Goal: Transaction & Acquisition: Book appointment/travel/reservation

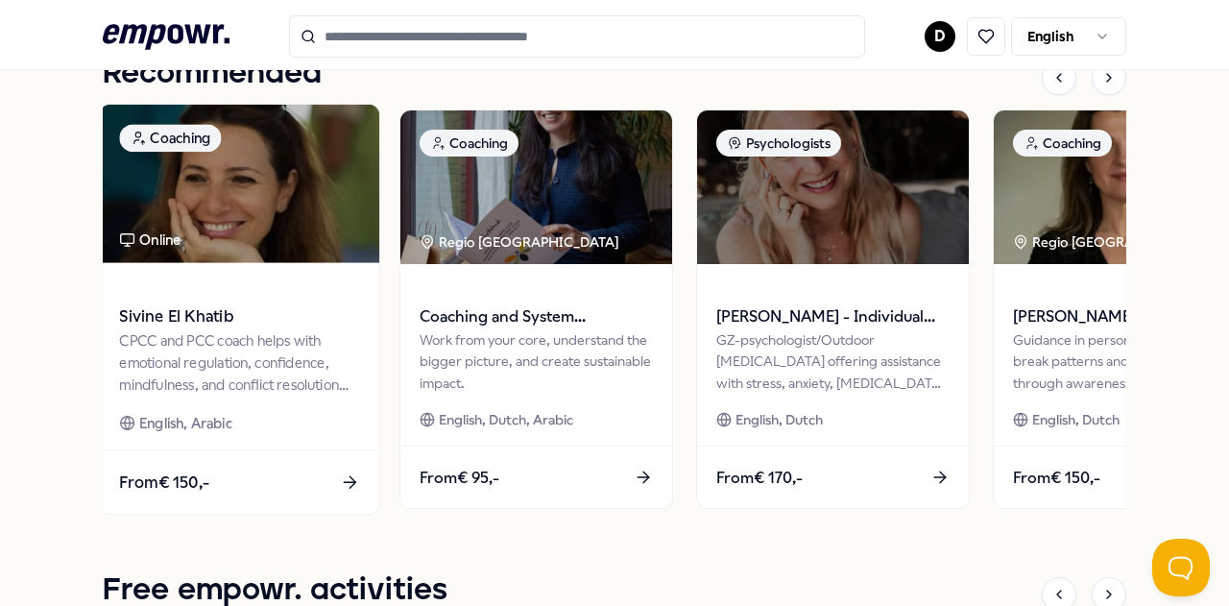
click at [158, 489] on span "From € 150,-" at bounding box center [164, 482] width 90 height 25
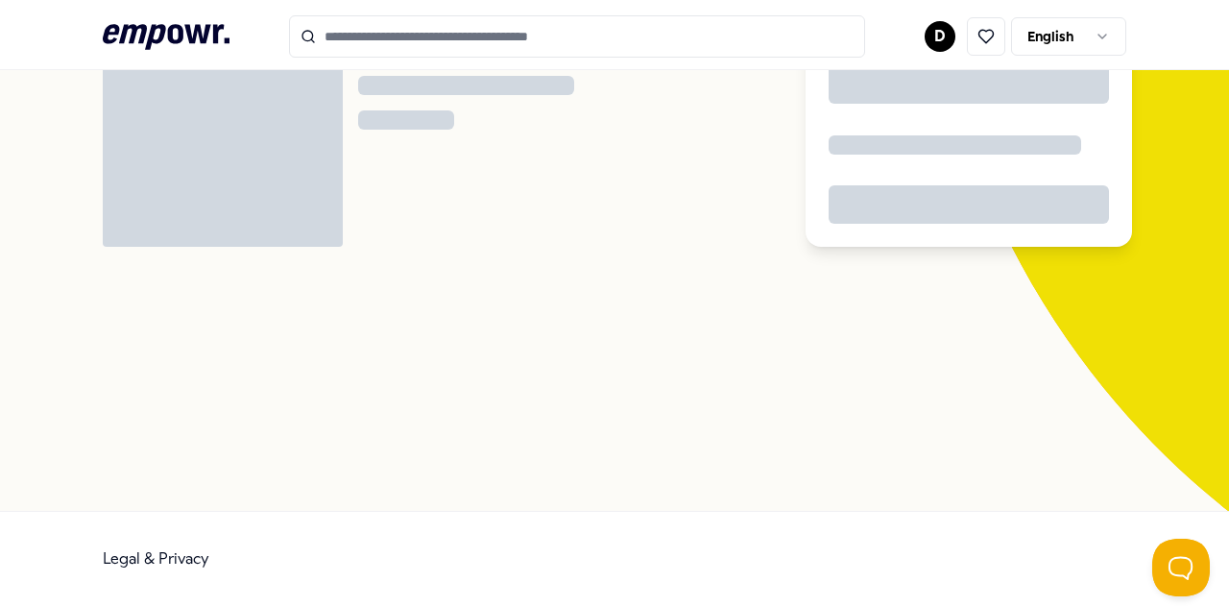
scroll to position [124, 0]
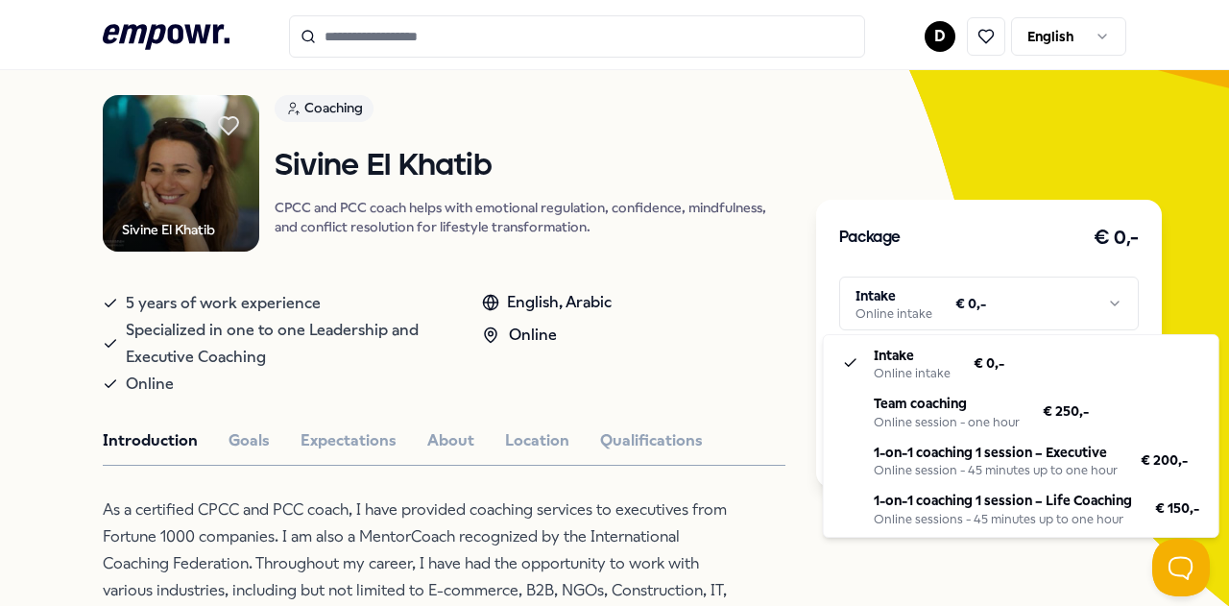
click at [966, 304] on html ".empowr-logo_svg__cls-1{fill:#03032f} D English All categories Self-care librar…" at bounding box center [614, 303] width 1229 height 606
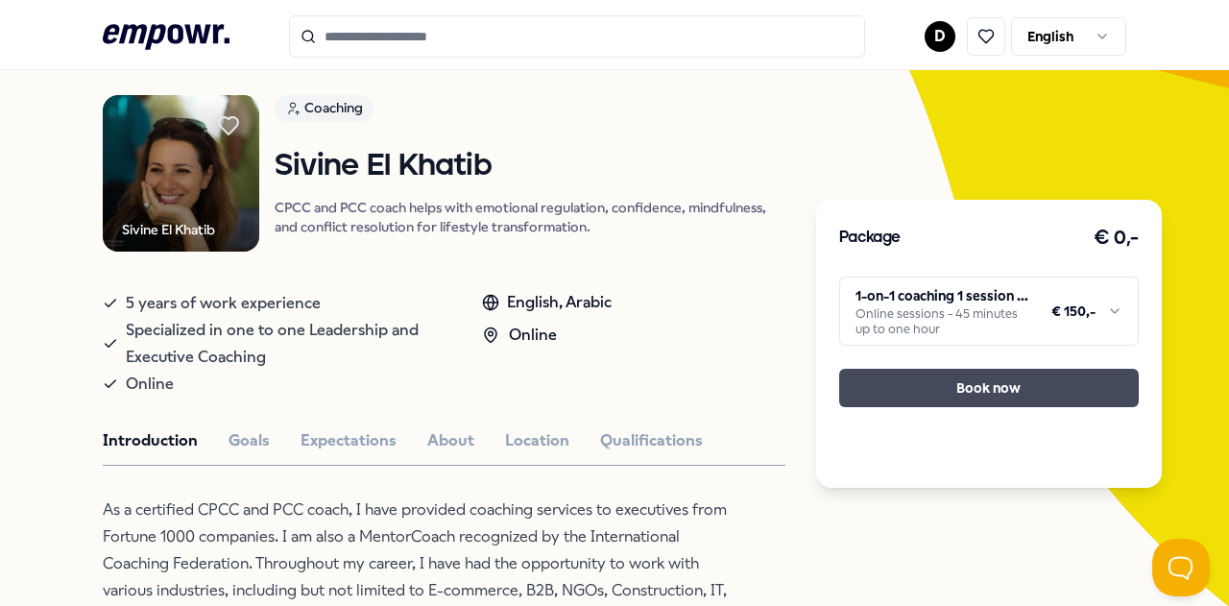
click at [959, 393] on button "Book now" at bounding box center [990, 388] width 300 height 38
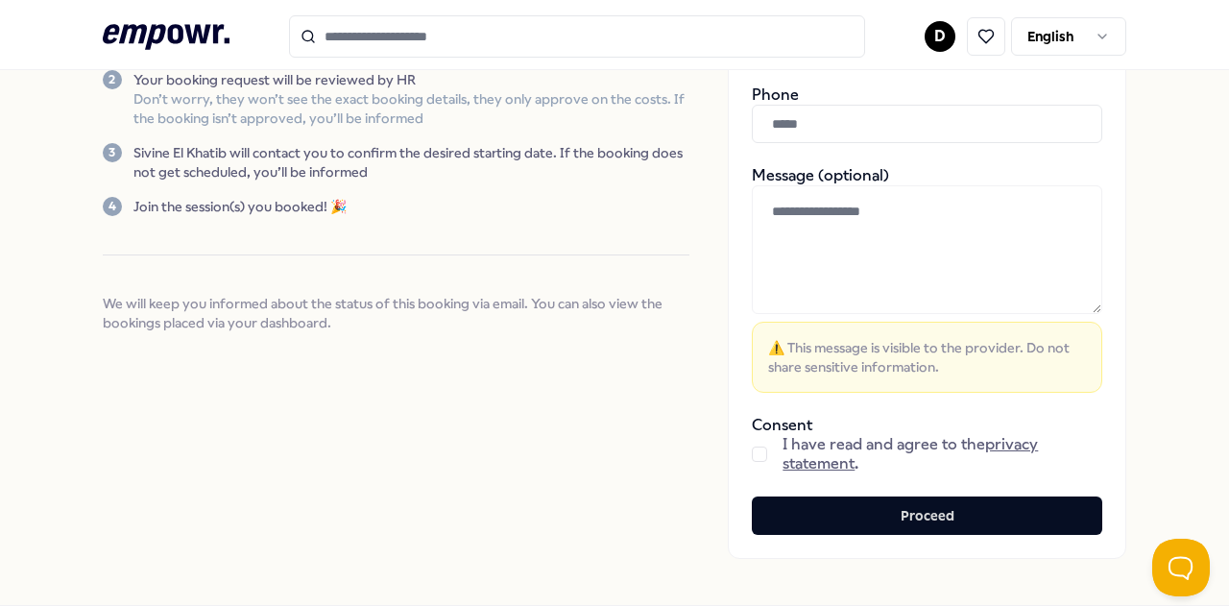
scroll to position [311, 0]
click at [752, 446] on button "button" at bounding box center [759, 453] width 15 height 15
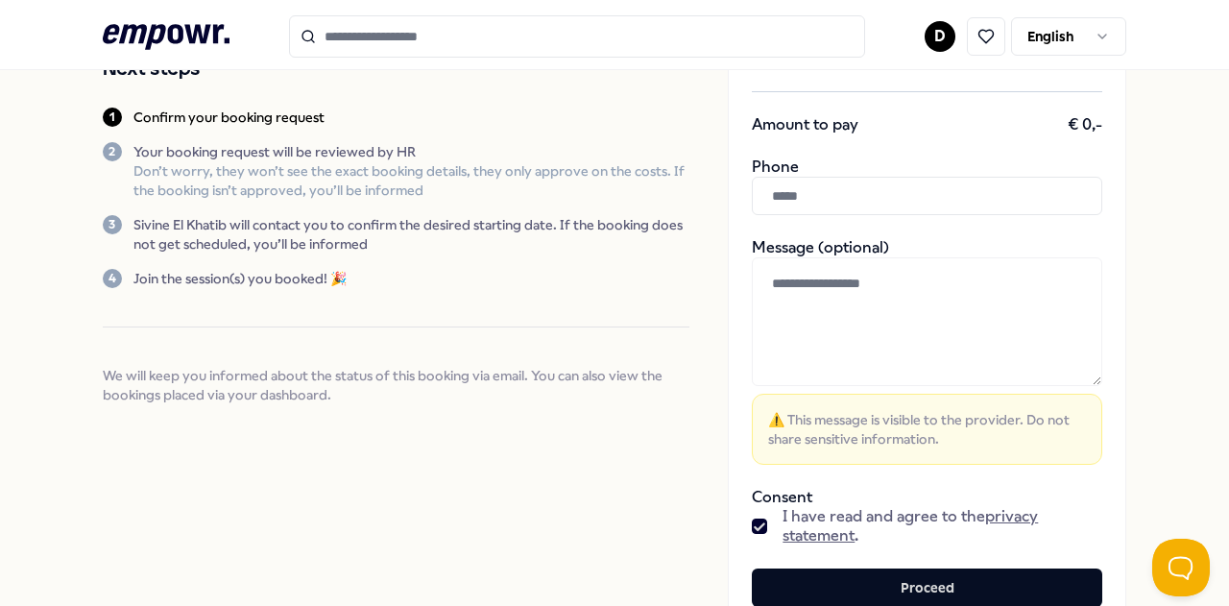
scroll to position [240, 0]
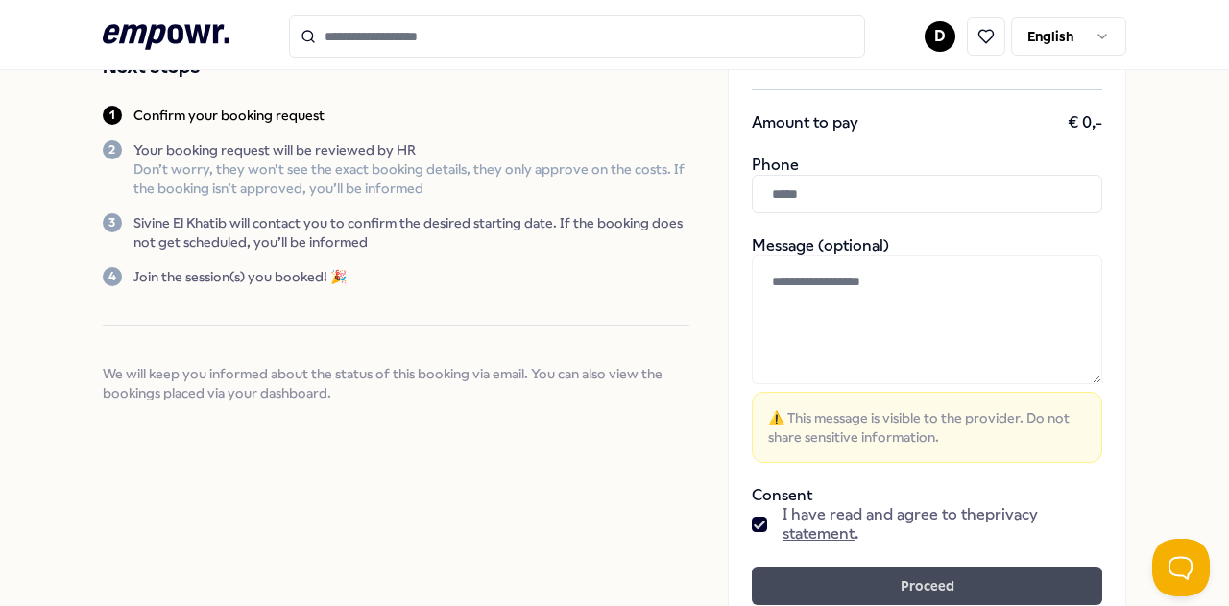
click at [795, 567] on button "Proceed" at bounding box center [927, 586] width 351 height 38
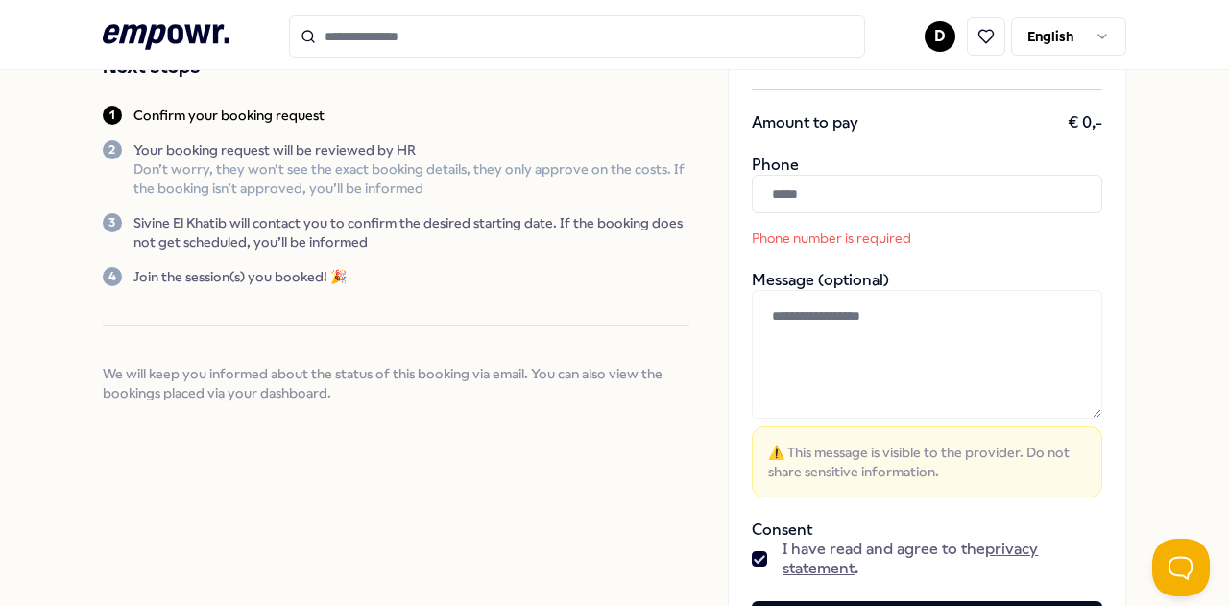
scroll to position [271, 0]
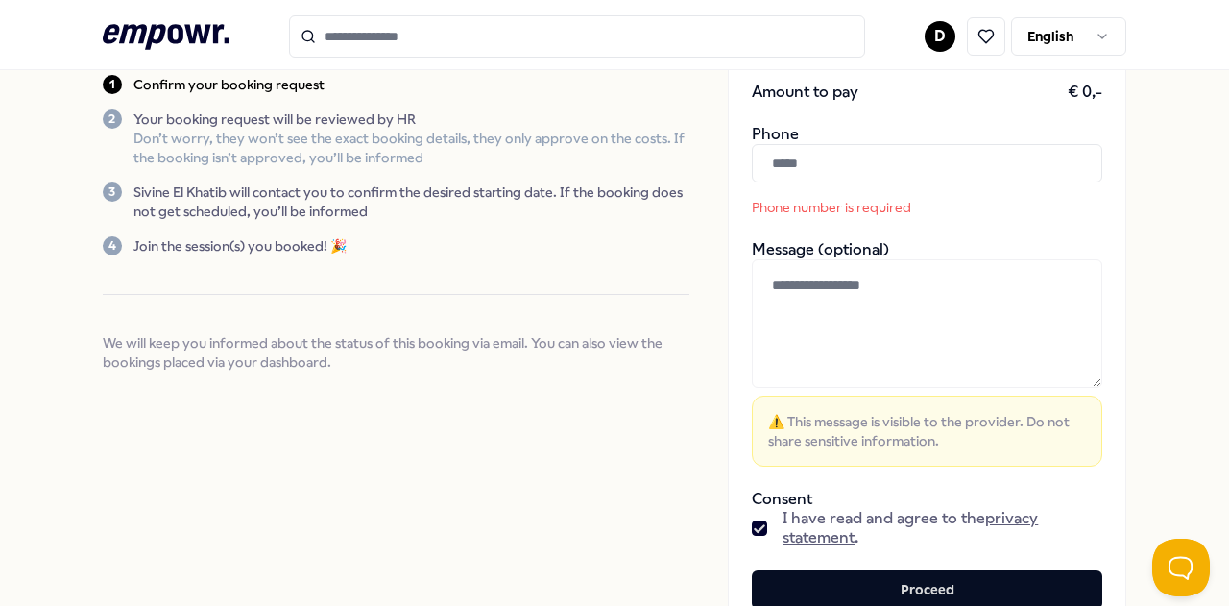
click at [859, 144] on input "text" at bounding box center [927, 163] width 351 height 38
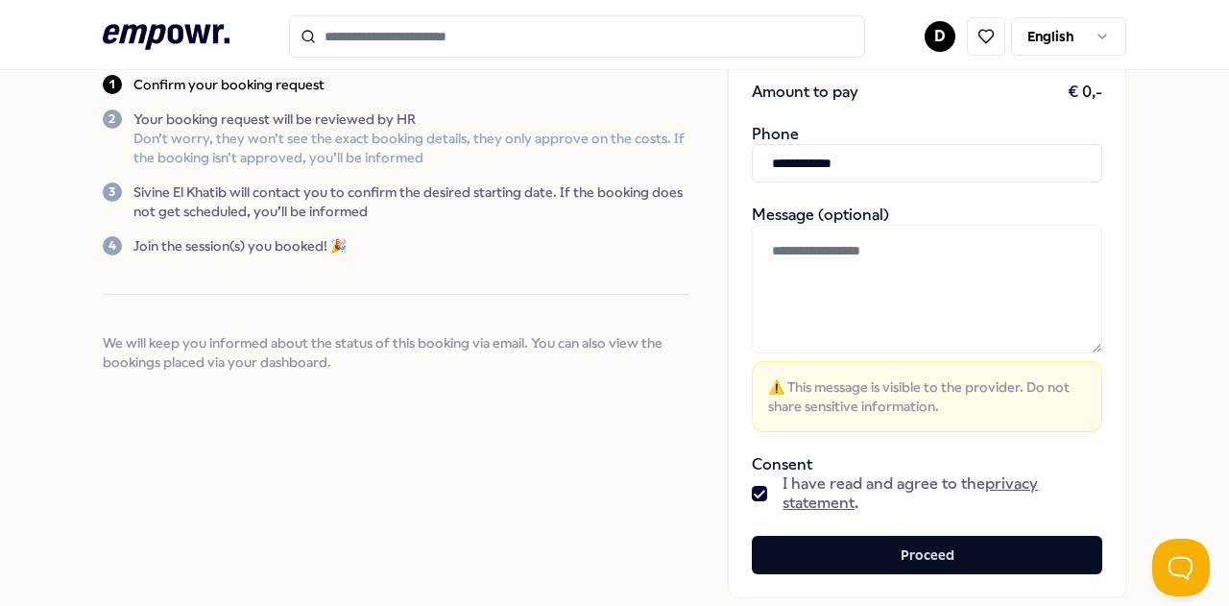
scroll to position [386, 0]
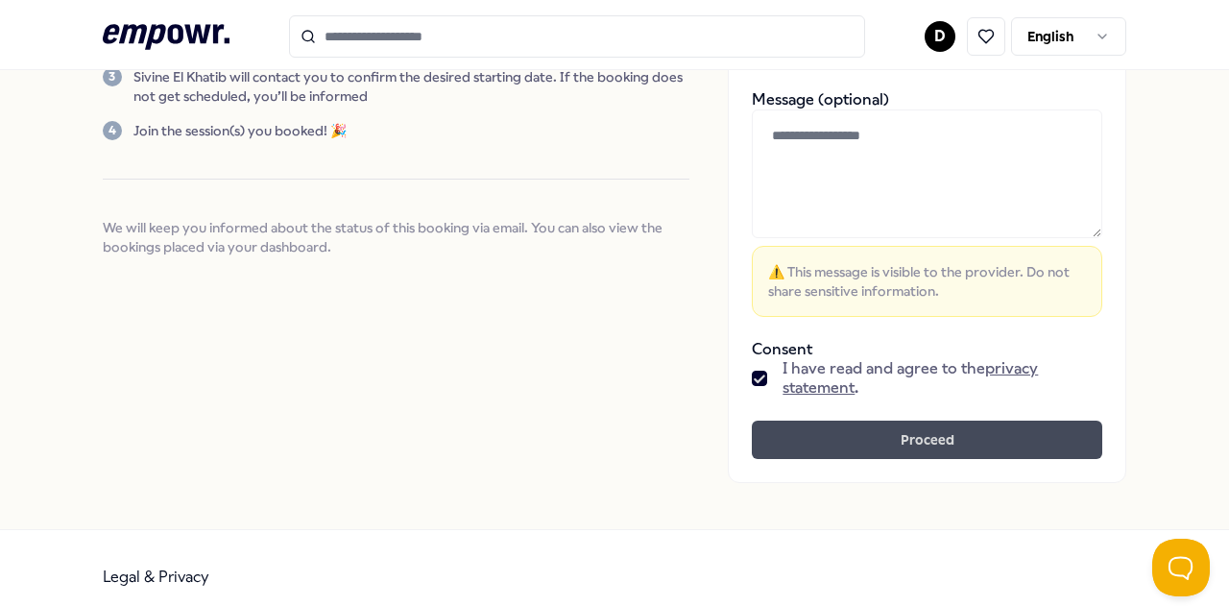
type input "**********"
click at [845, 422] on button "Proceed" at bounding box center [927, 440] width 351 height 38
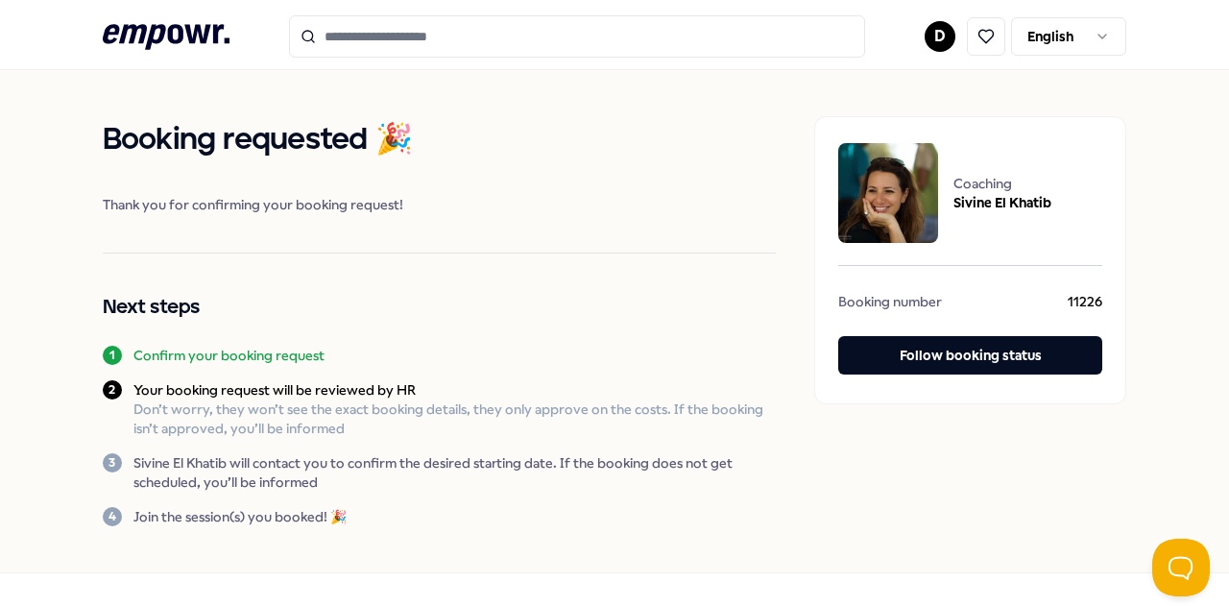
scroll to position [60, 0]
